Goal: Communication & Community: Share content

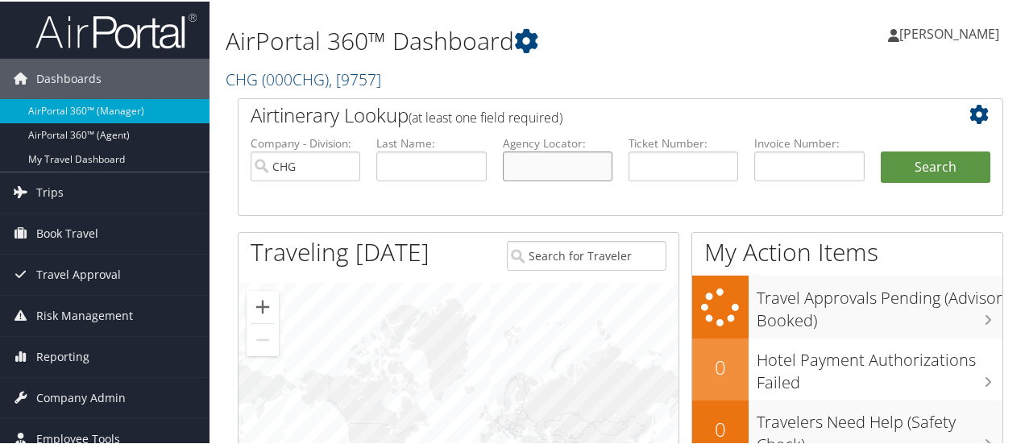
click at [533, 165] on input "text" at bounding box center [558, 165] width 110 height 30
type input "nhfiky"
click at [881, 150] on button "Search" at bounding box center [936, 166] width 110 height 32
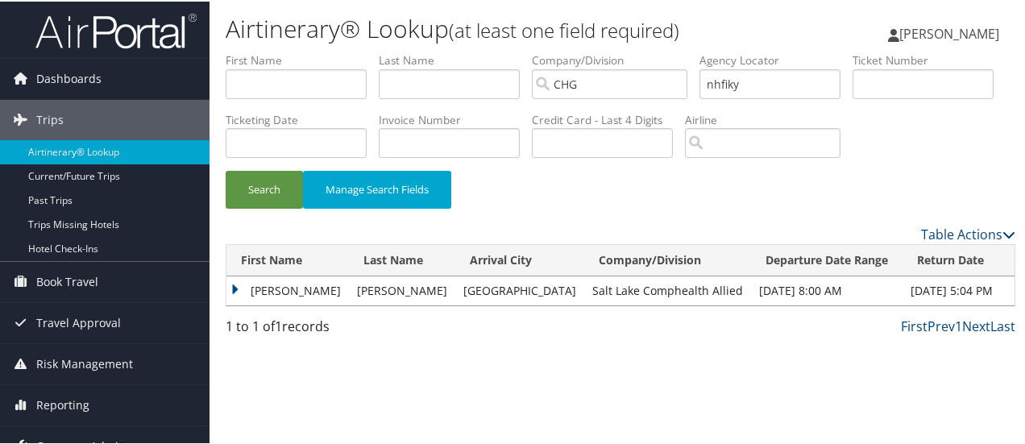
click at [234, 304] on td "[PERSON_NAME]" at bounding box center [287, 289] width 122 height 29
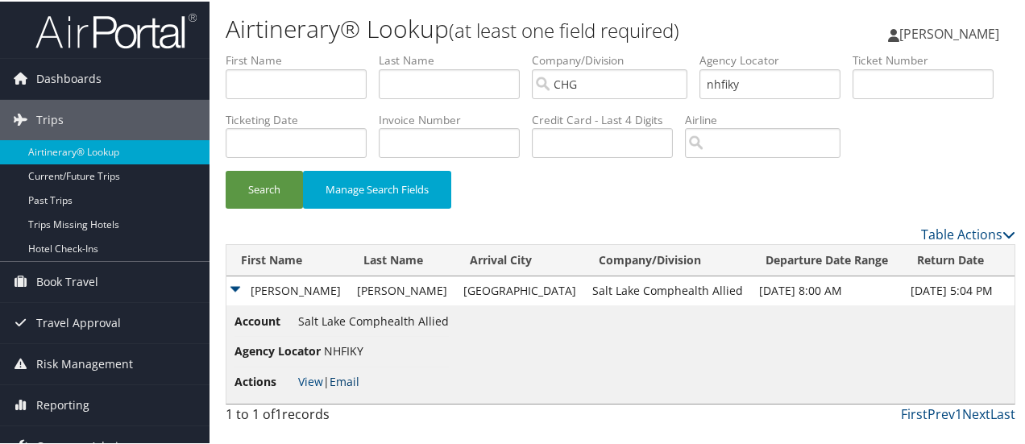
click at [350, 388] on link "Email" at bounding box center [345, 379] width 30 height 15
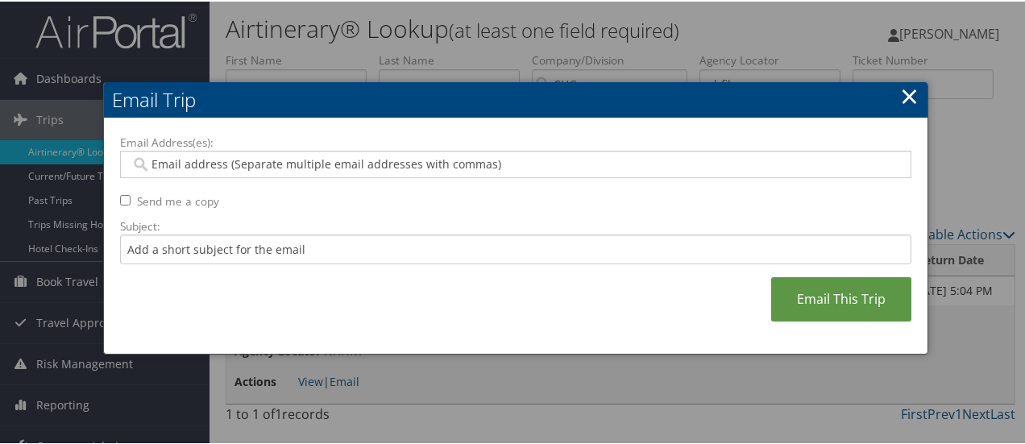
click at [264, 168] on input "Email Address(es):" at bounding box center [516, 163] width 771 height 16
type input "c"
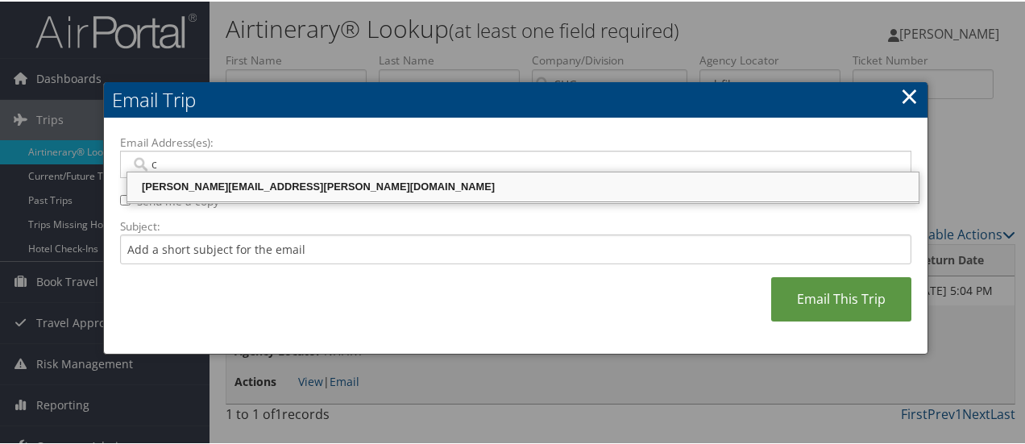
click at [271, 178] on div "CELESTE.PORTER@CHGHEALTHCARE.COM" at bounding box center [523, 185] width 786 height 16
type input "CELESTE.PORTER@CHGHEALTHCARE.COM"
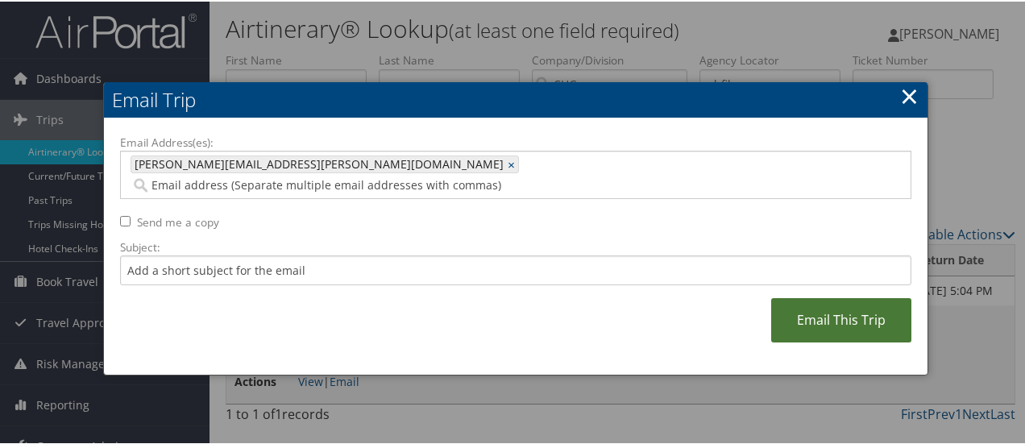
click at [806, 299] on link "Email This Trip" at bounding box center [841, 319] width 140 height 44
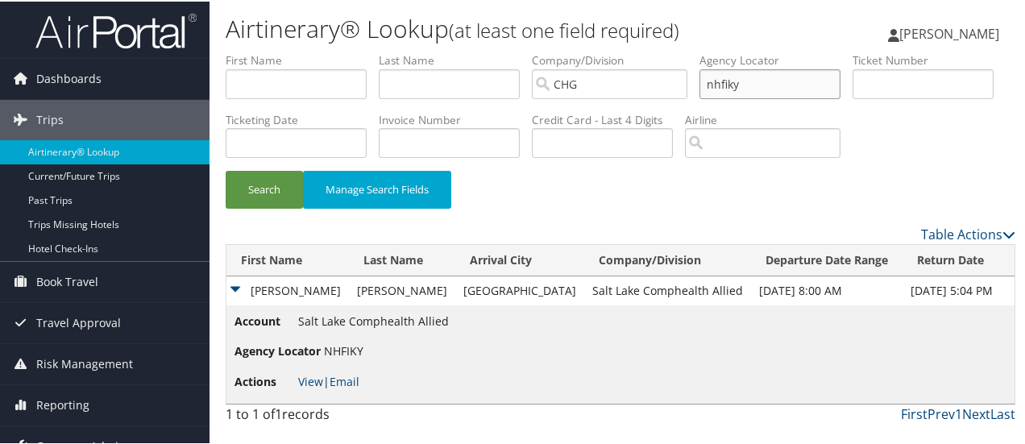
click at [729, 83] on input "nhfiky" at bounding box center [769, 83] width 141 height 30
type input "dnjrnc"
click at [226, 169] on button "Search" at bounding box center [264, 188] width 77 height 38
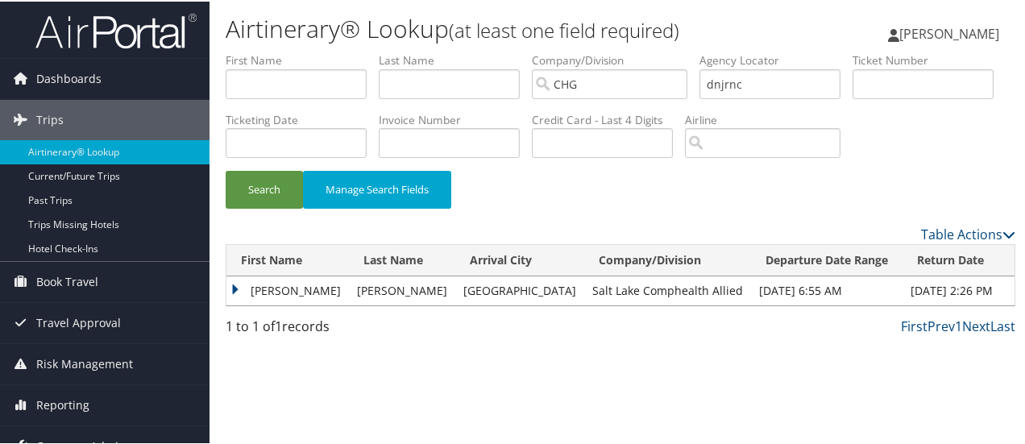
click at [227, 304] on td "Taylor" at bounding box center [287, 289] width 122 height 29
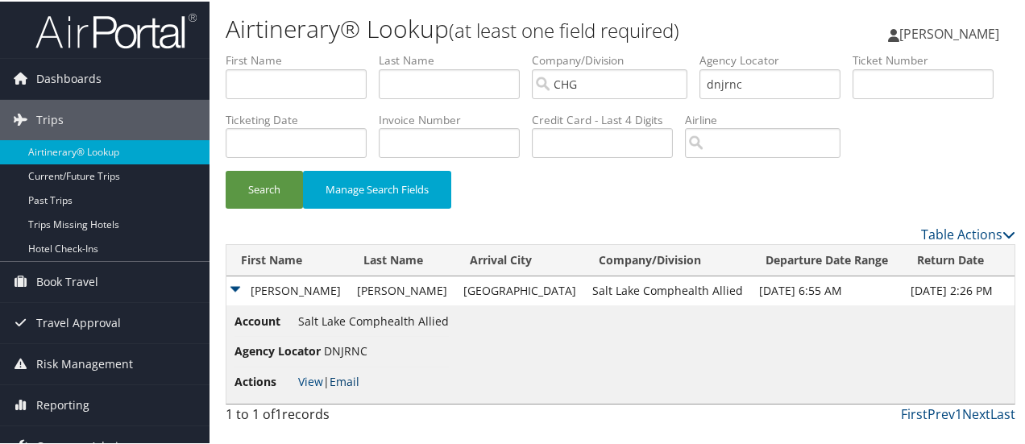
click at [346, 388] on link "Email" at bounding box center [345, 379] width 30 height 15
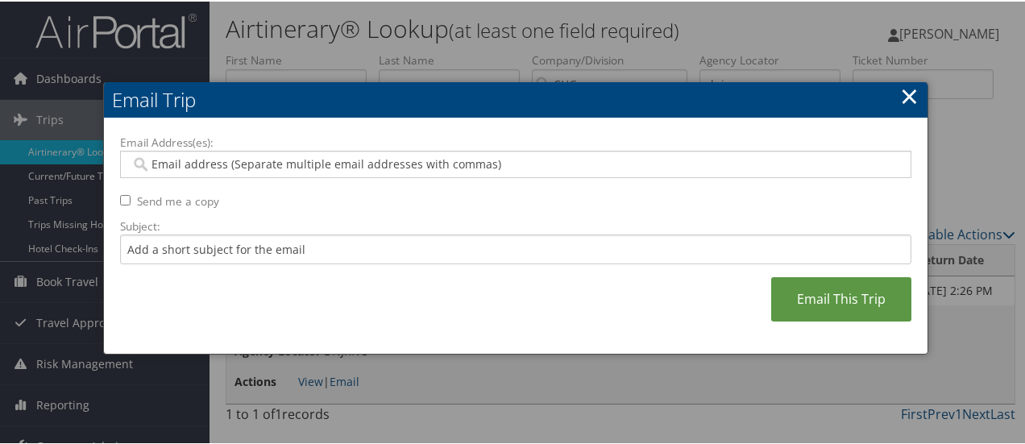
click at [295, 160] on input "Email Address(es):" at bounding box center [516, 163] width 771 height 16
type input "c"
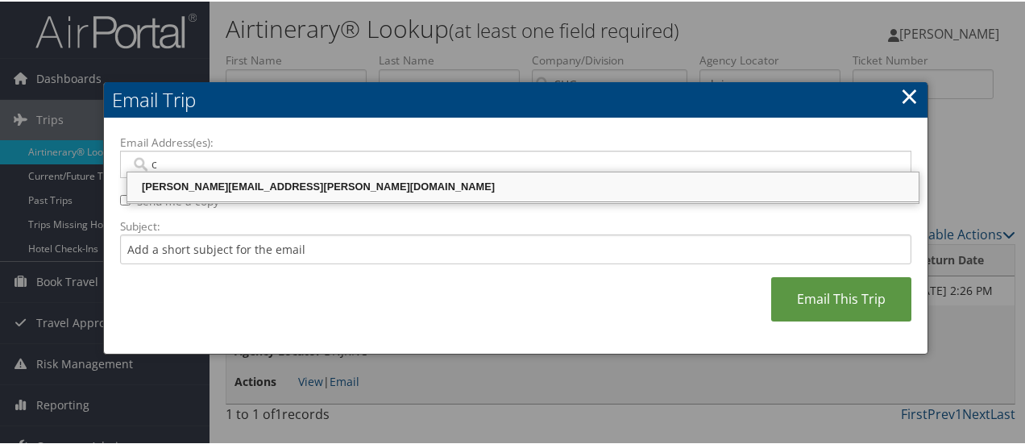
click at [285, 186] on div "CELESTE.PORTER@CHGHEALTHCARE.COM" at bounding box center [523, 185] width 786 height 16
type input "CELESTE.PORTER@CHGHEALTHCARE.COM"
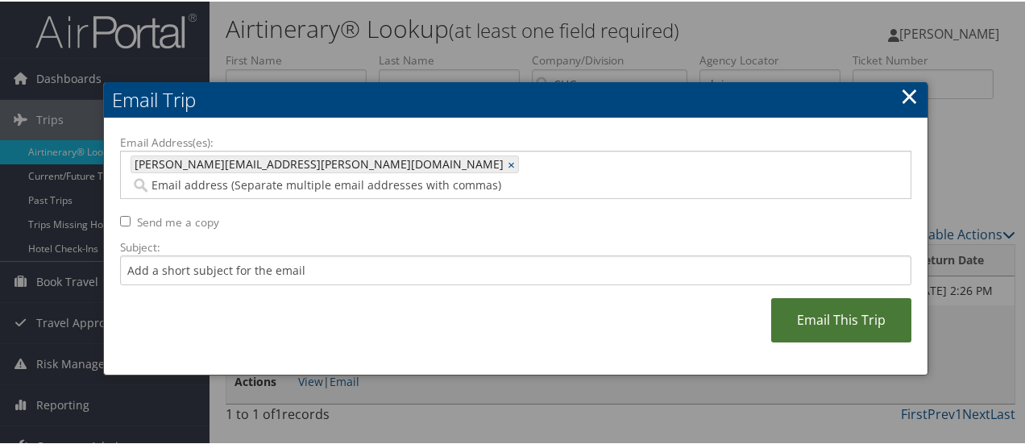
click at [814, 297] on link "Email This Trip" at bounding box center [841, 319] width 140 height 44
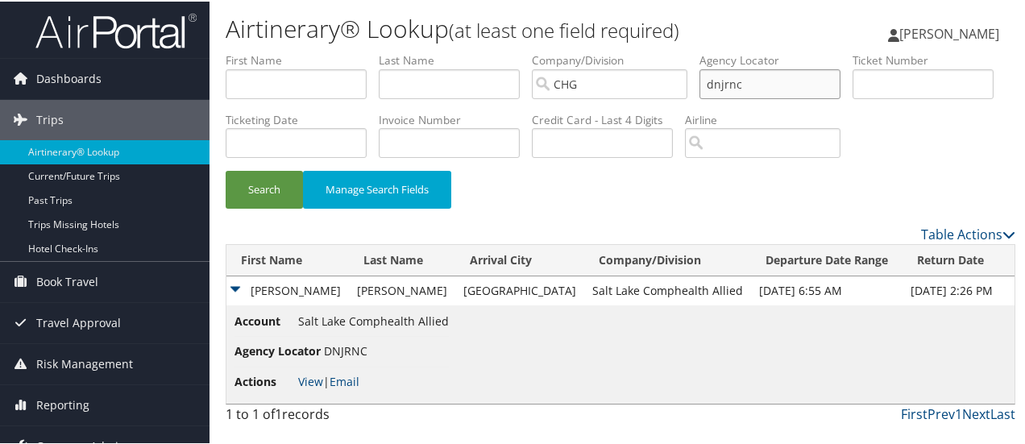
click at [729, 83] on input "dnjrnc" at bounding box center [769, 83] width 141 height 30
type input "dntsof"
click at [226, 169] on button "Search" at bounding box center [264, 188] width 77 height 38
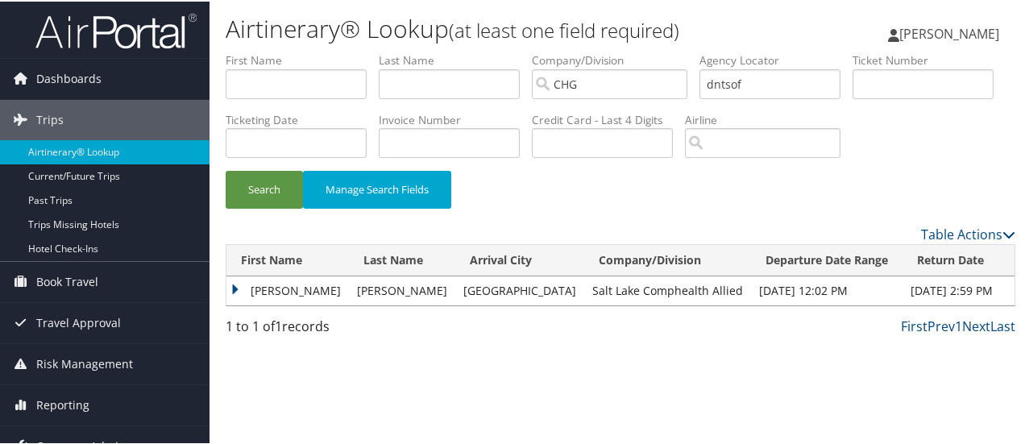
click at [230, 304] on td "Shannon" at bounding box center [287, 289] width 122 height 29
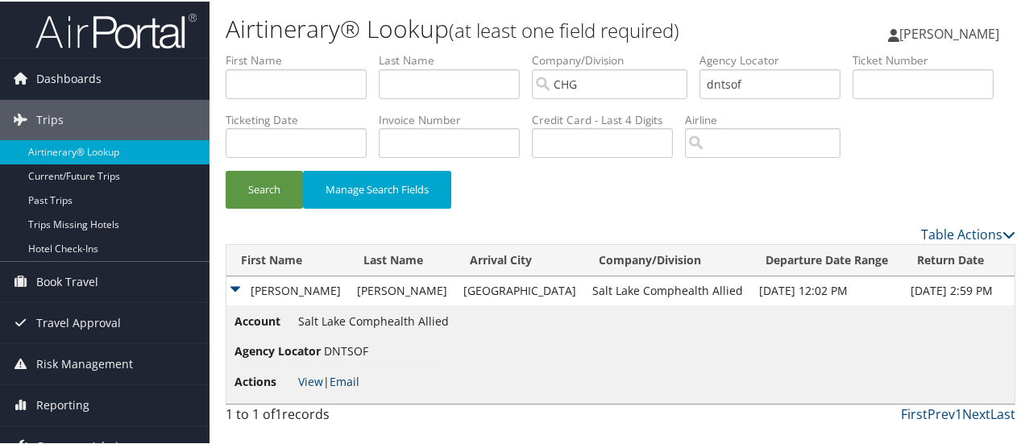
click at [348, 388] on link "Email" at bounding box center [345, 379] width 30 height 15
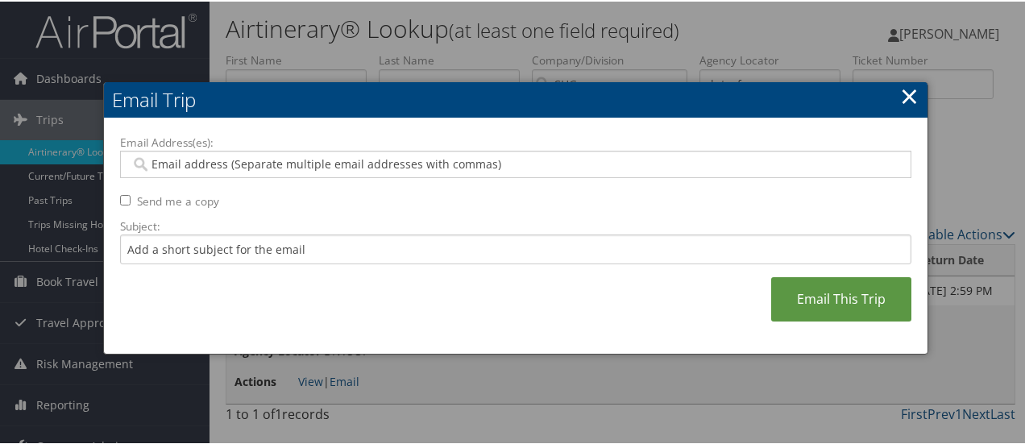
click at [272, 157] on input "Email Address(es):" at bounding box center [516, 163] width 771 height 16
type input "c"
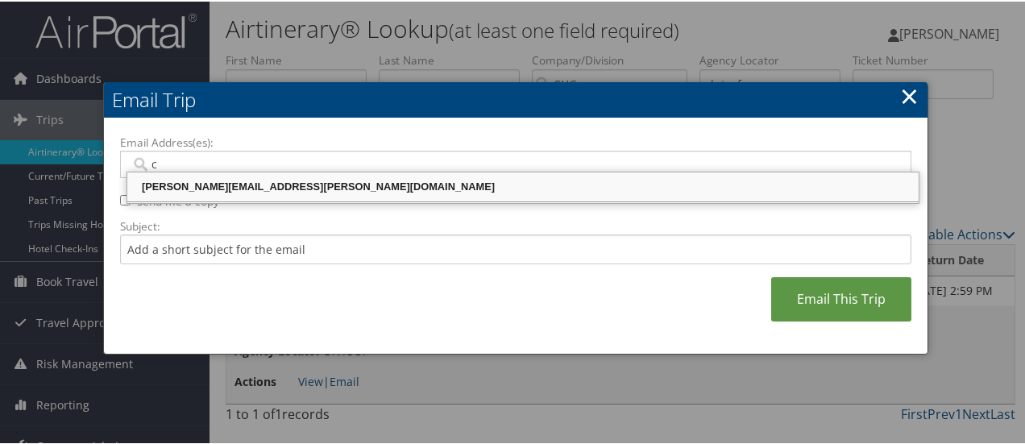
click at [271, 182] on div "CELESTE.PORTER@CHGHEALTHCARE.COM" at bounding box center [523, 185] width 786 height 16
type input "CELESTE.PORTER@CHGHEALTHCARE.COM"
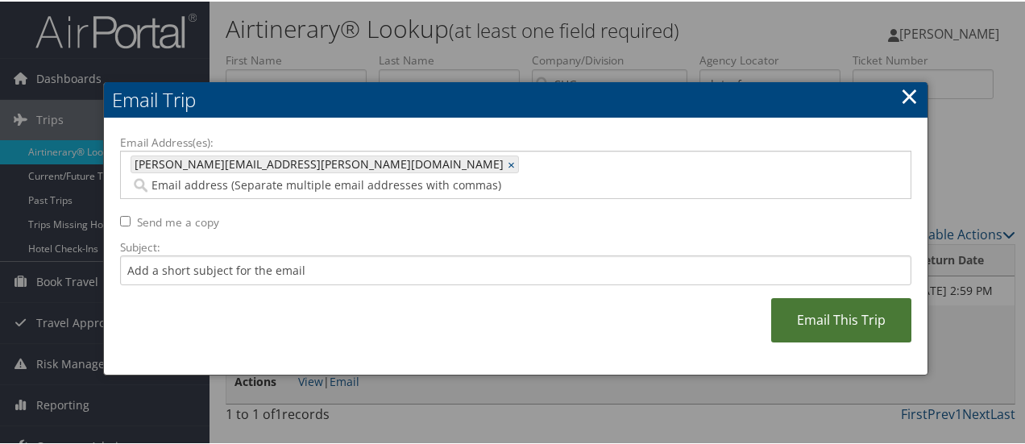
click at [859, 302] on link "Email This Trip" at bounding box center [841, 319] width 140 height 44
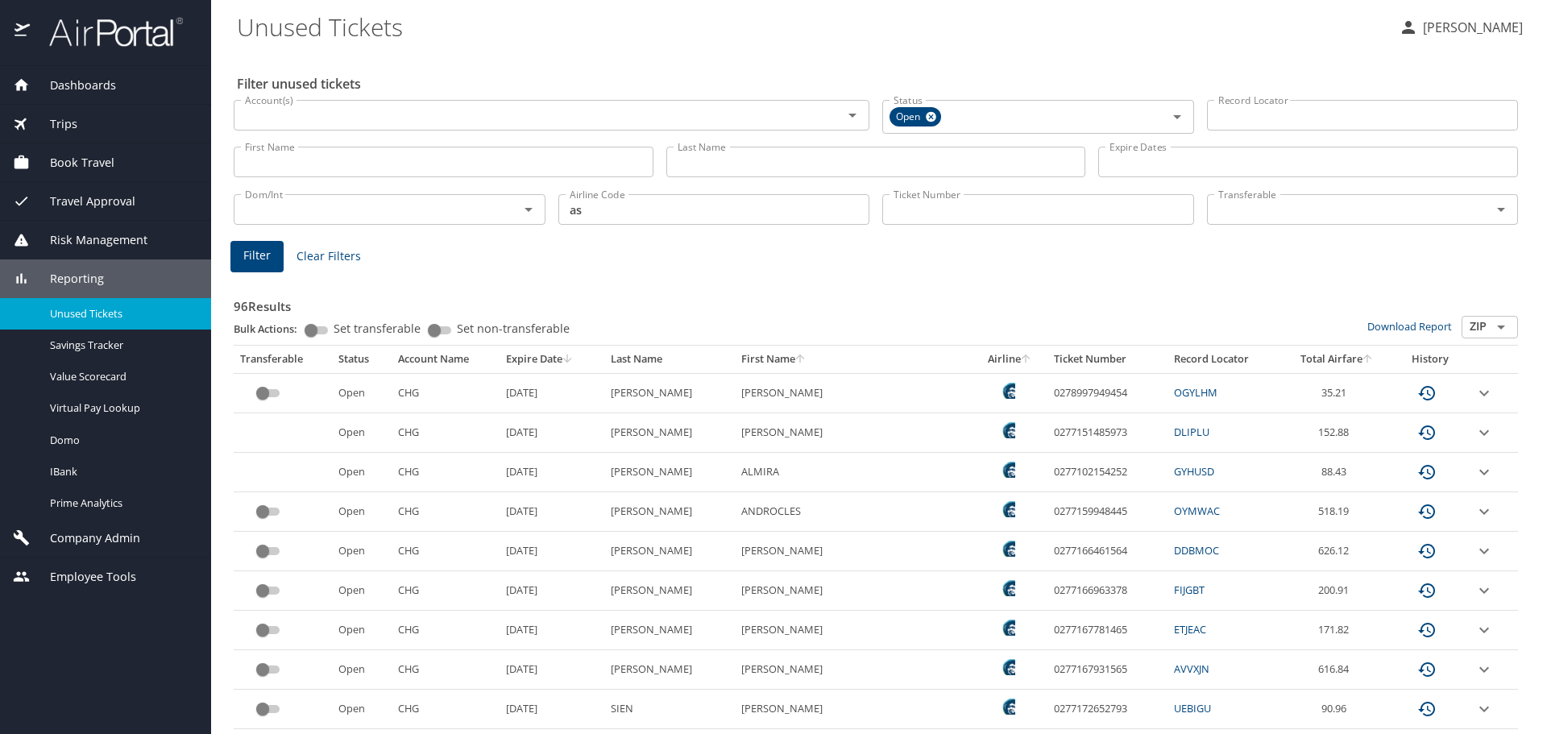
click at [1047, 395] on td "0278997949454" at bounding box center [1107, 392] width 120 height 39
copy td "0278997949454"
click at [1474, 429] on icon "expand row" at bounding box center [1483, 432] width 19 height 19
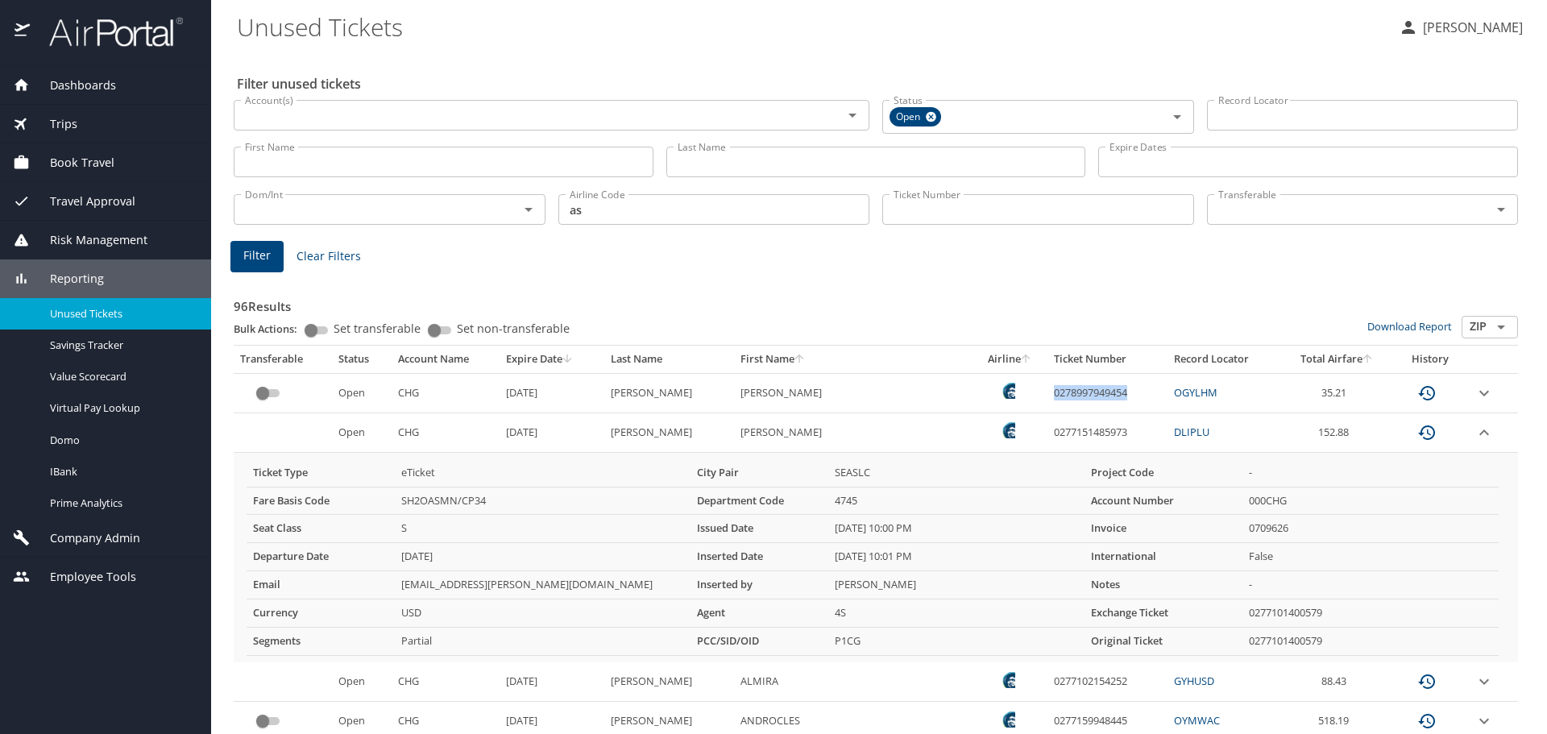
click at [1474, 429] on icon "expand row" at bounding box center [1483, 432] width 19 height 19
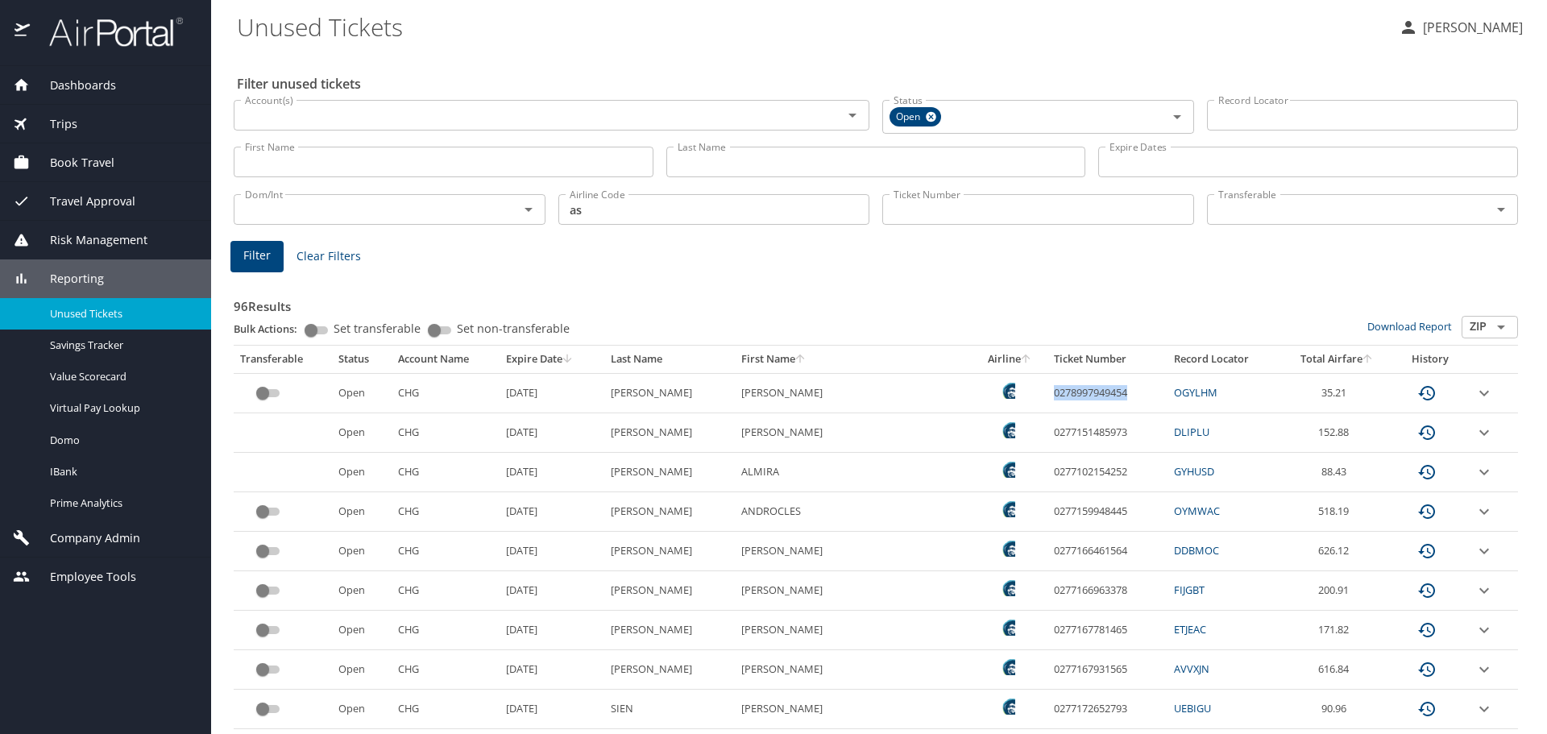
click at [1474, 477] on icon "expand row" at bounding box center [1483, 471] width 19 height 19
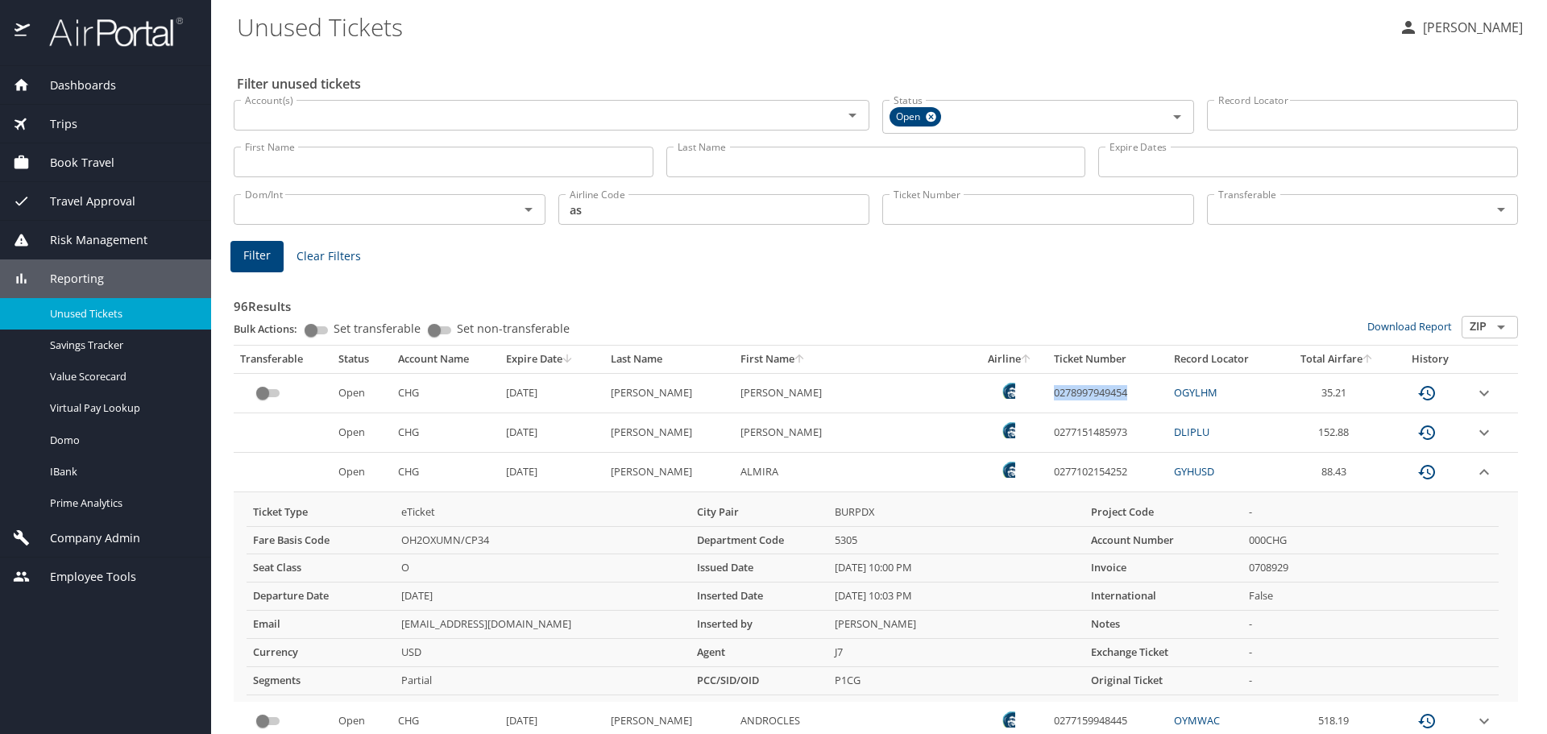
click at [1474, 477] on icon "expand row" at bounding box center [1483, 471] width 19 height 19
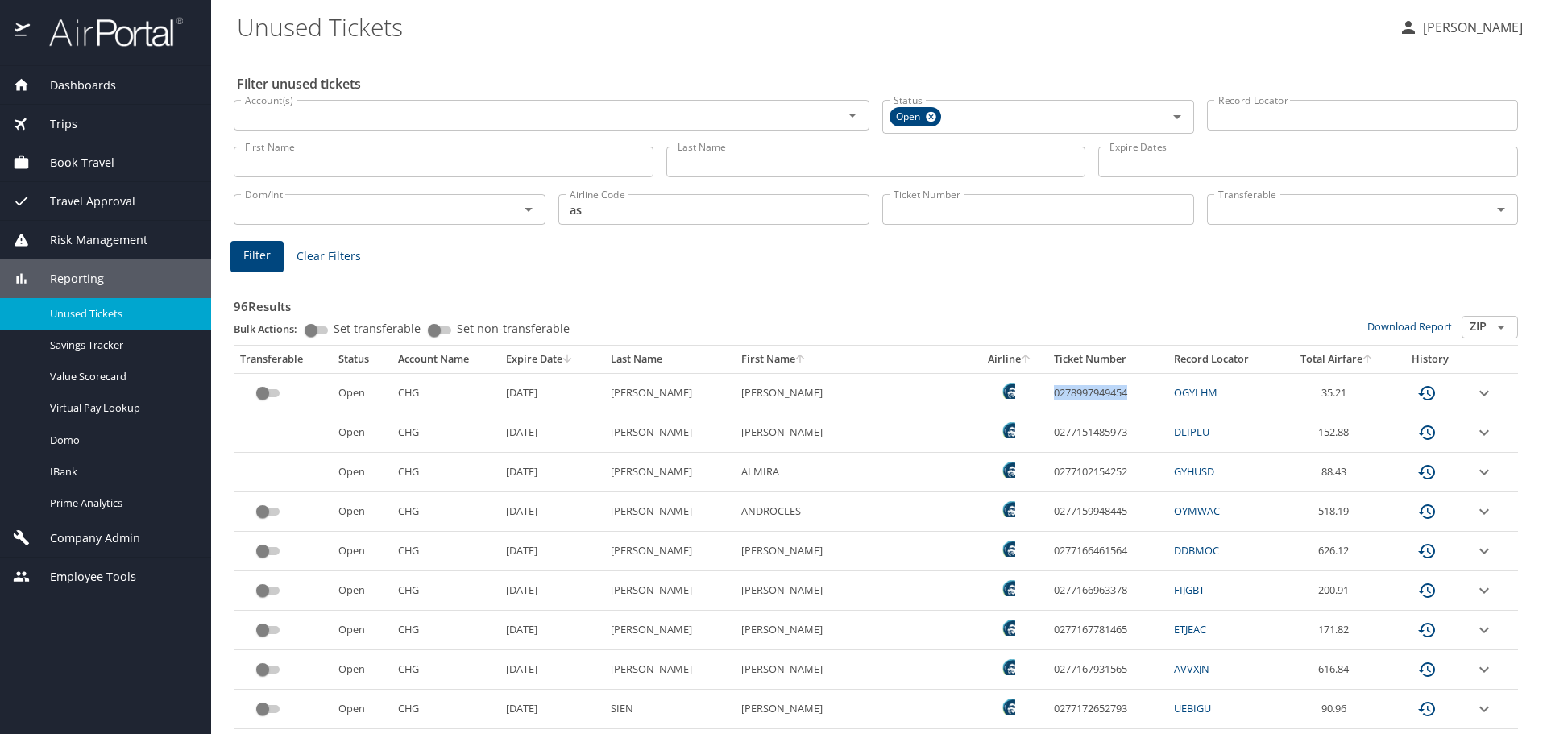
click at [1474, 509] on icon "expand row" at bounding box center [1483, 511] width 19 height 19
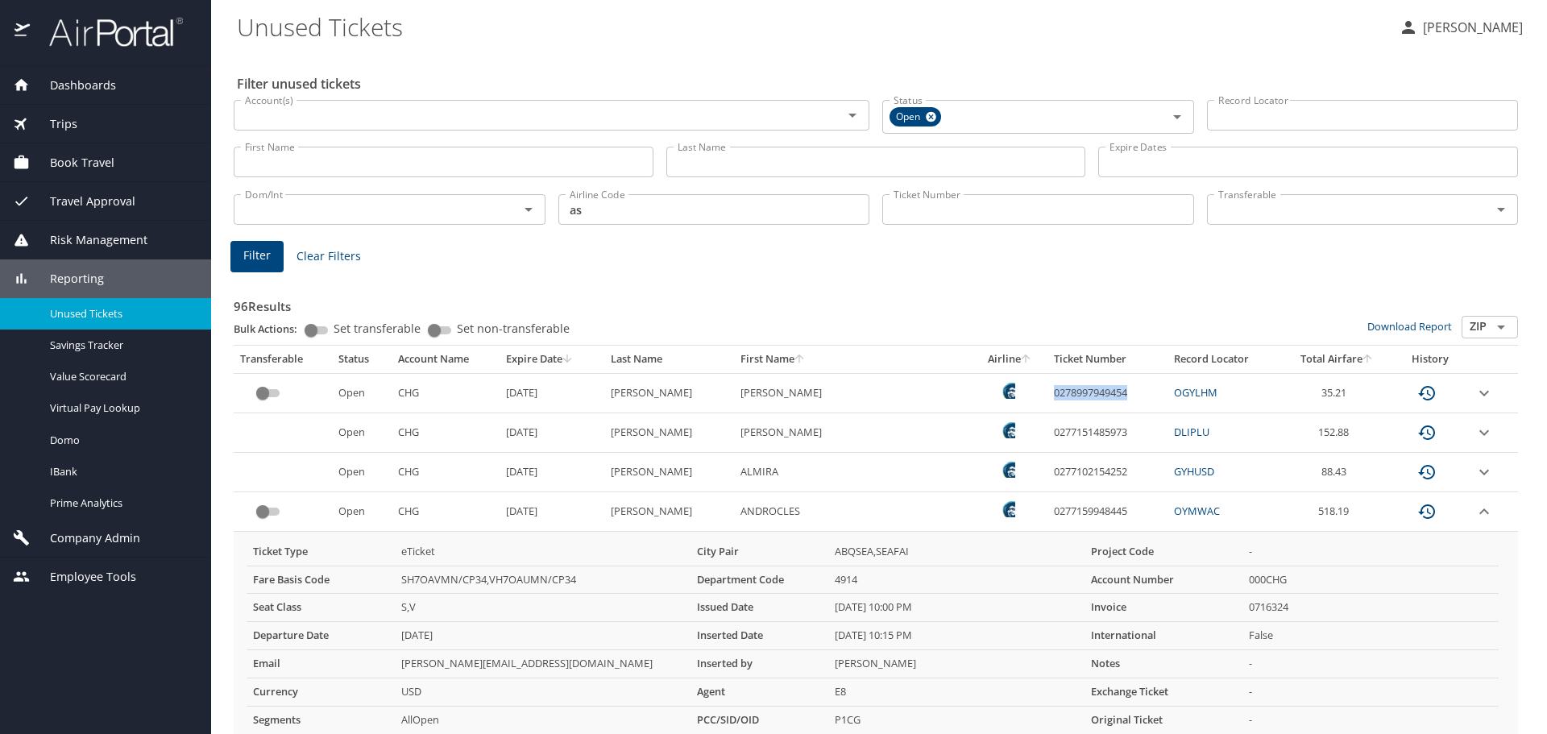
click at [1474, 509] on icon "expand row" at bounding box center [1483, 511] width 19 height 19
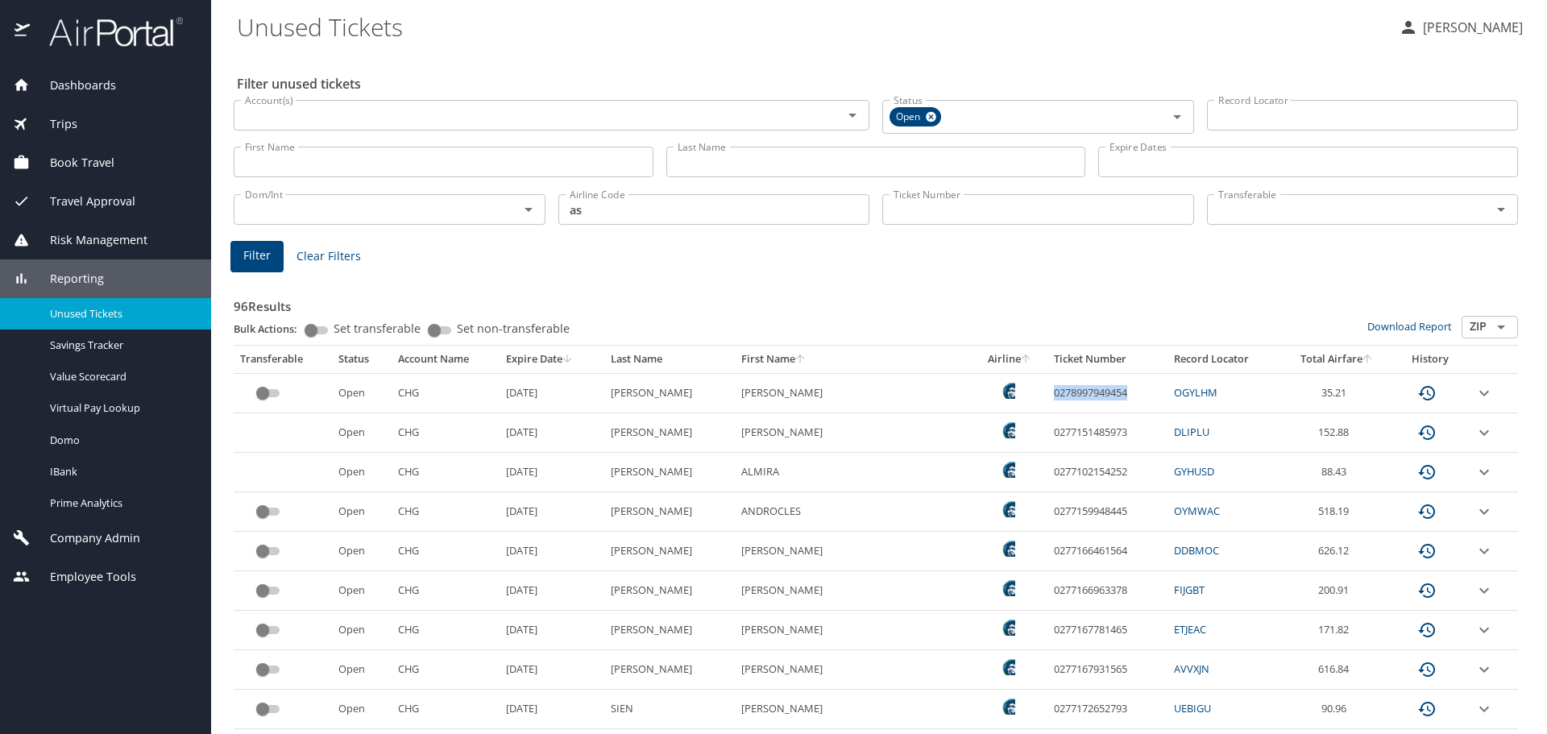
click at [1474, 597] on icon "expand row" at bounding box center [1483, 590] width 19 height 19
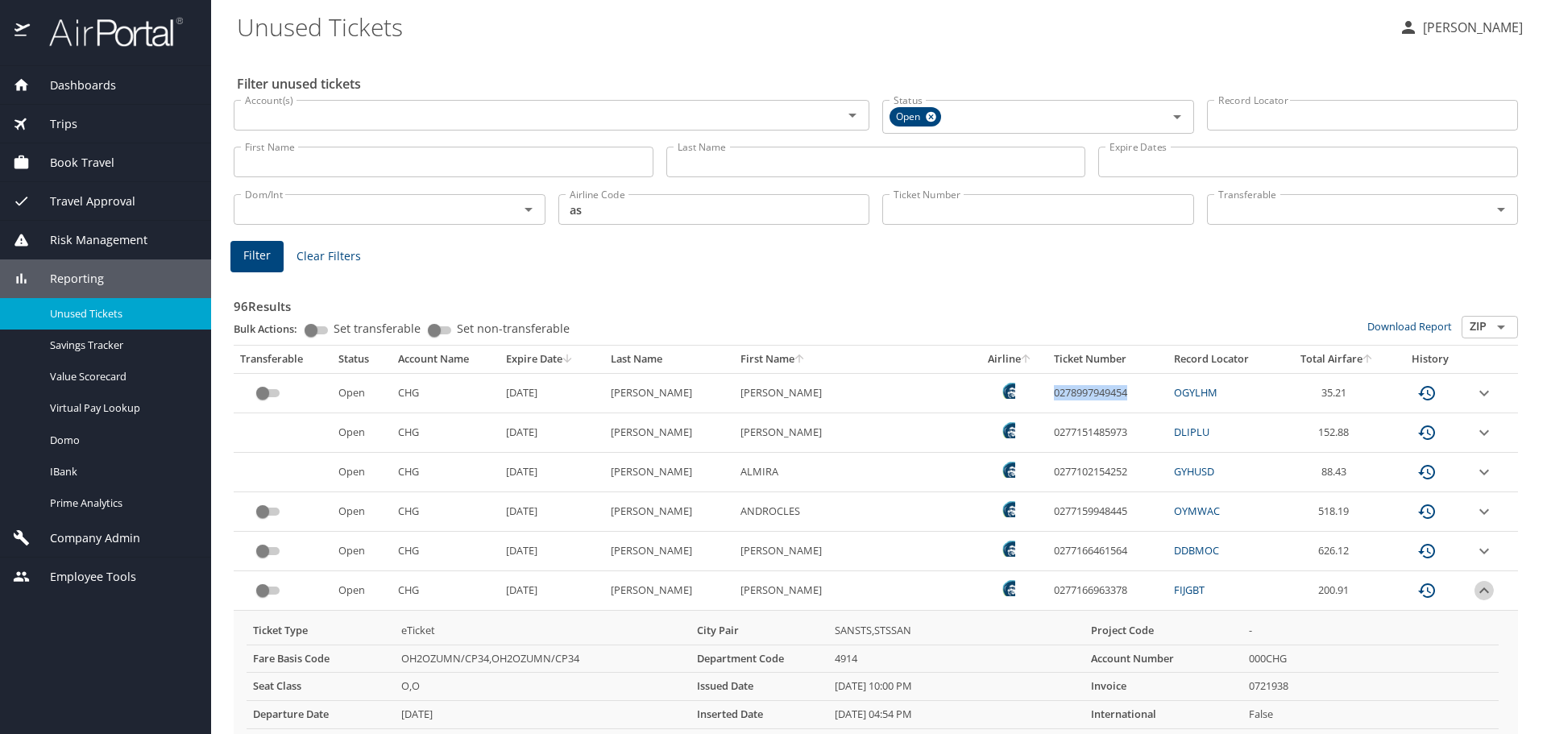
click at [1474, 595] on icon "expand row" at bounding box center [1483, 590] width 19 height 19
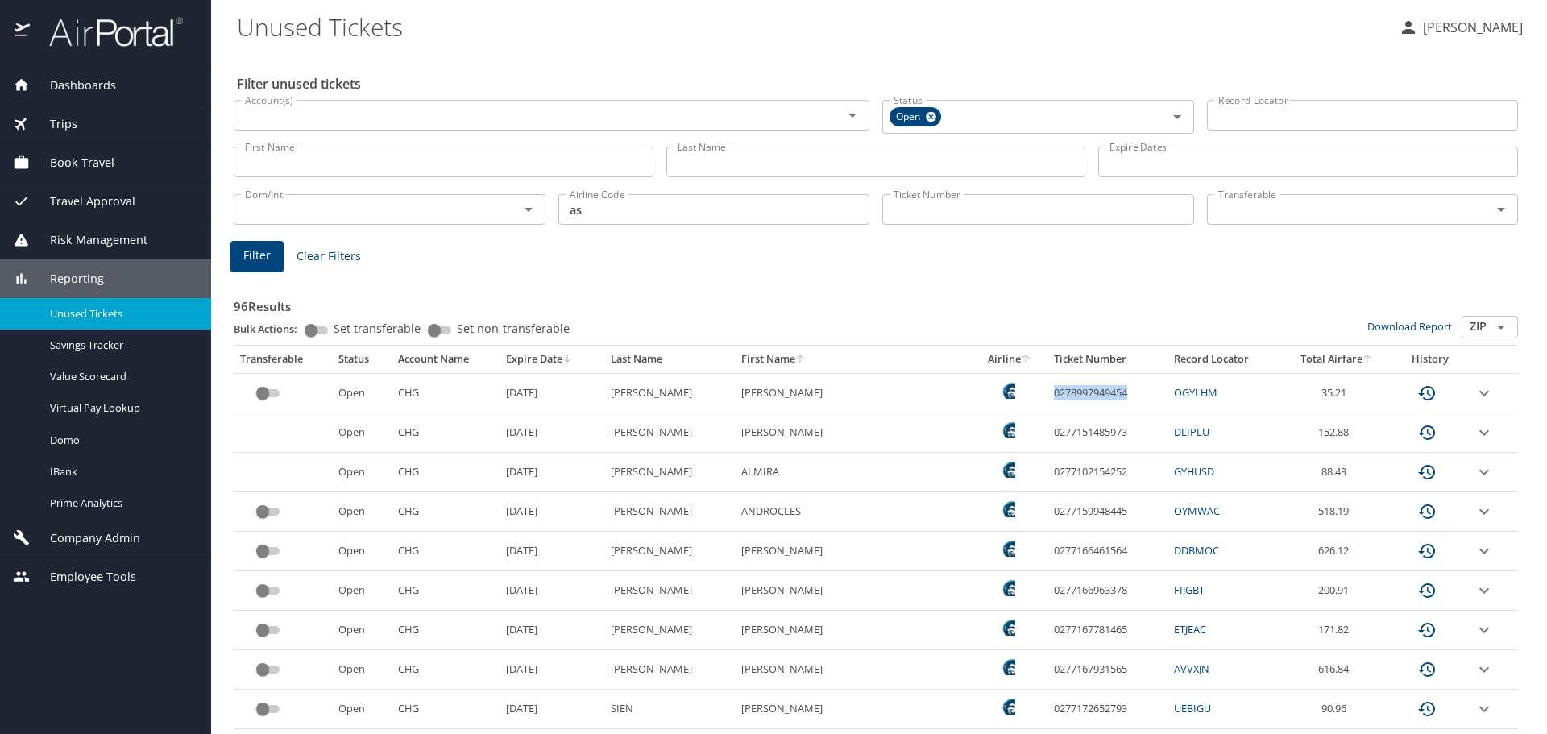
click at [1047, 392] on td "0278997949454" at bounding box center [1107, 392] width 120 height 39
click at [1295, 392] on td "35.21" at bounding box center [1337, 392] width 112 height 39
copy td "35.21"
